Goal: Use online tool/utility: Utilize a website feature to perform a specific function

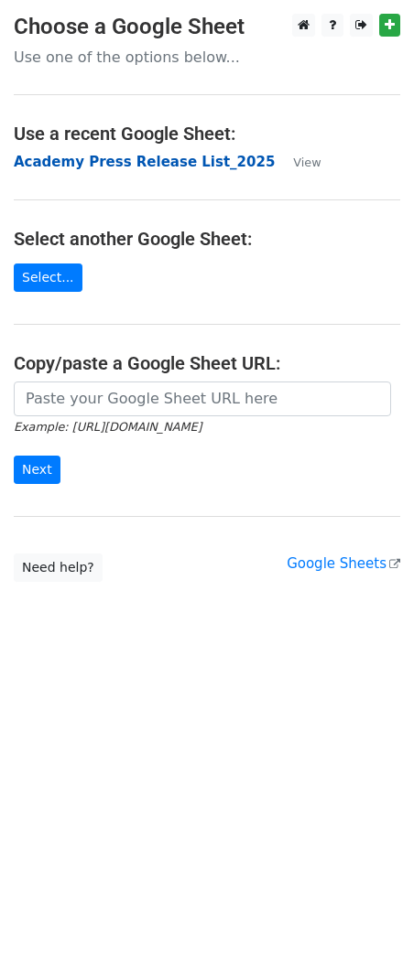
click at [65, 162] on strong "Academy Press Release List_2025" at bounding box center [144, 162] width 261 height 16
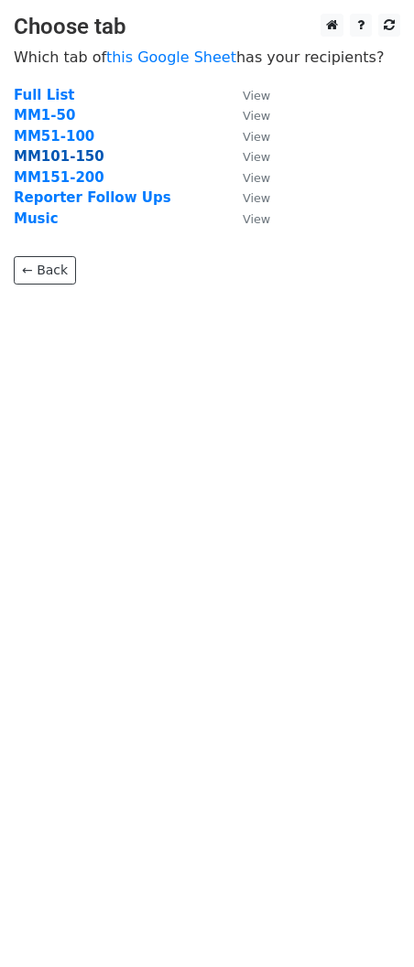
click at [49, 151] on strong "MM101-150" at bounding box center [59, 156] width 91 height 16
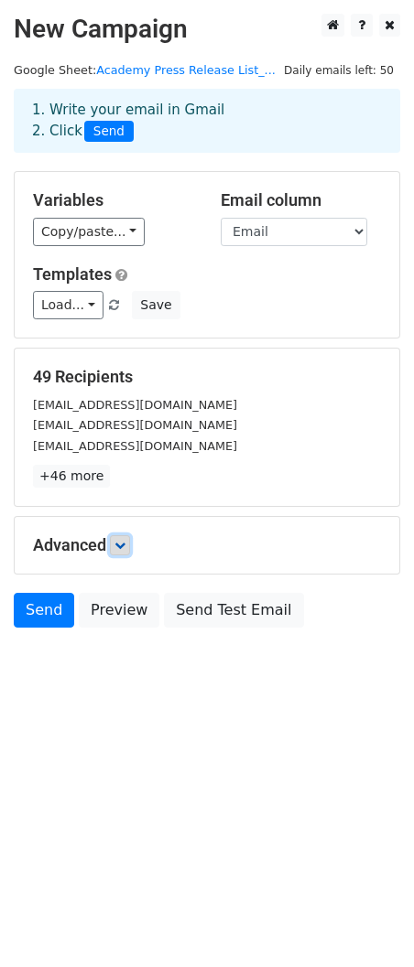
click at [123, 549] on icon at bounding box center [119, 545] width 11 height 11
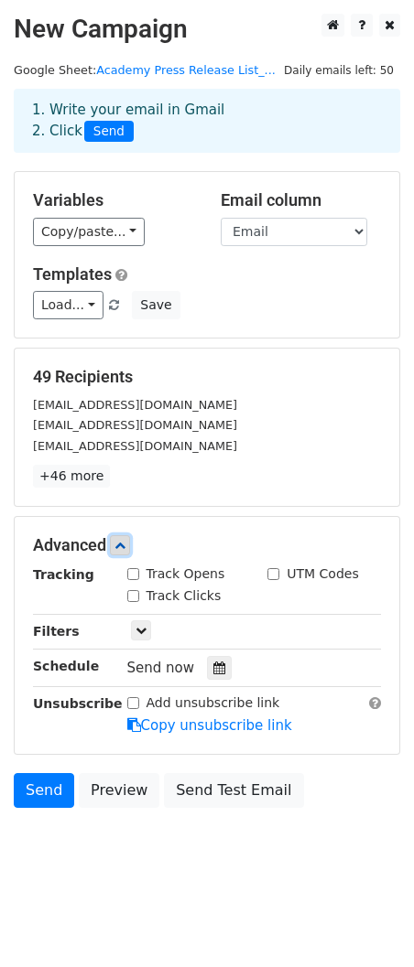
click at [123, 549] on icon at bounding box center [119, 545] width 11 height 11
